Goal: Task Accomplishment & Management: Manage account settings

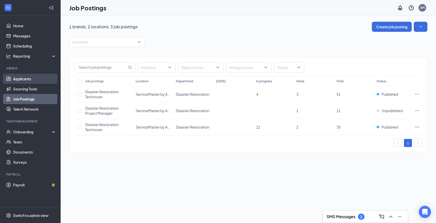
click at [18, 78] on link "Applicants" at bounding box center [34, 79] width 43 height 10
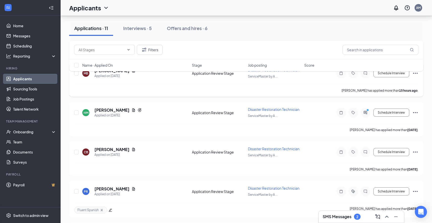
scroll to position [76, 0]
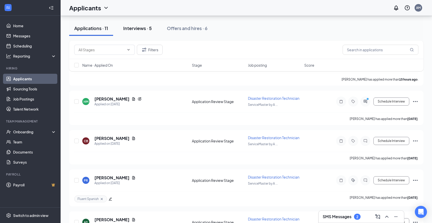
click at [141, 30] on div "Interviews · 5" at bounding box center [137, 28] width 29 height 6
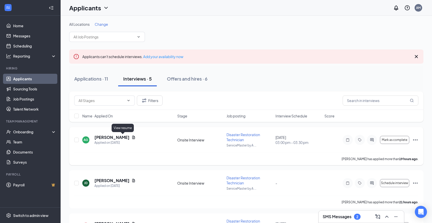
click at [131, 138] on icon "Document" at bounding box center [133, 137] width 4 height 4
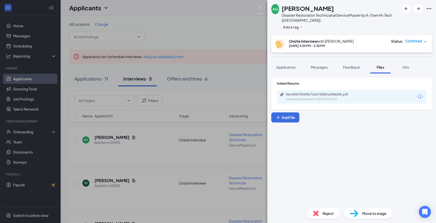
click at [422, 96] on icon "Download" at bounding box center [419, 96] width 5 height 4
click at [223, 17] on div "AG [PERSON_NAME] Disaster Restoration Technician at ServiceMaster by A-Town Hi-…" at bounding box center [218, 111] width 436 height 223
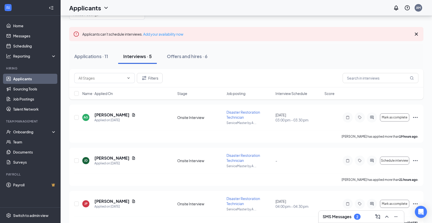
scroll to position [25, 0]
